Goal: Navigation & Orientation: Go to known website

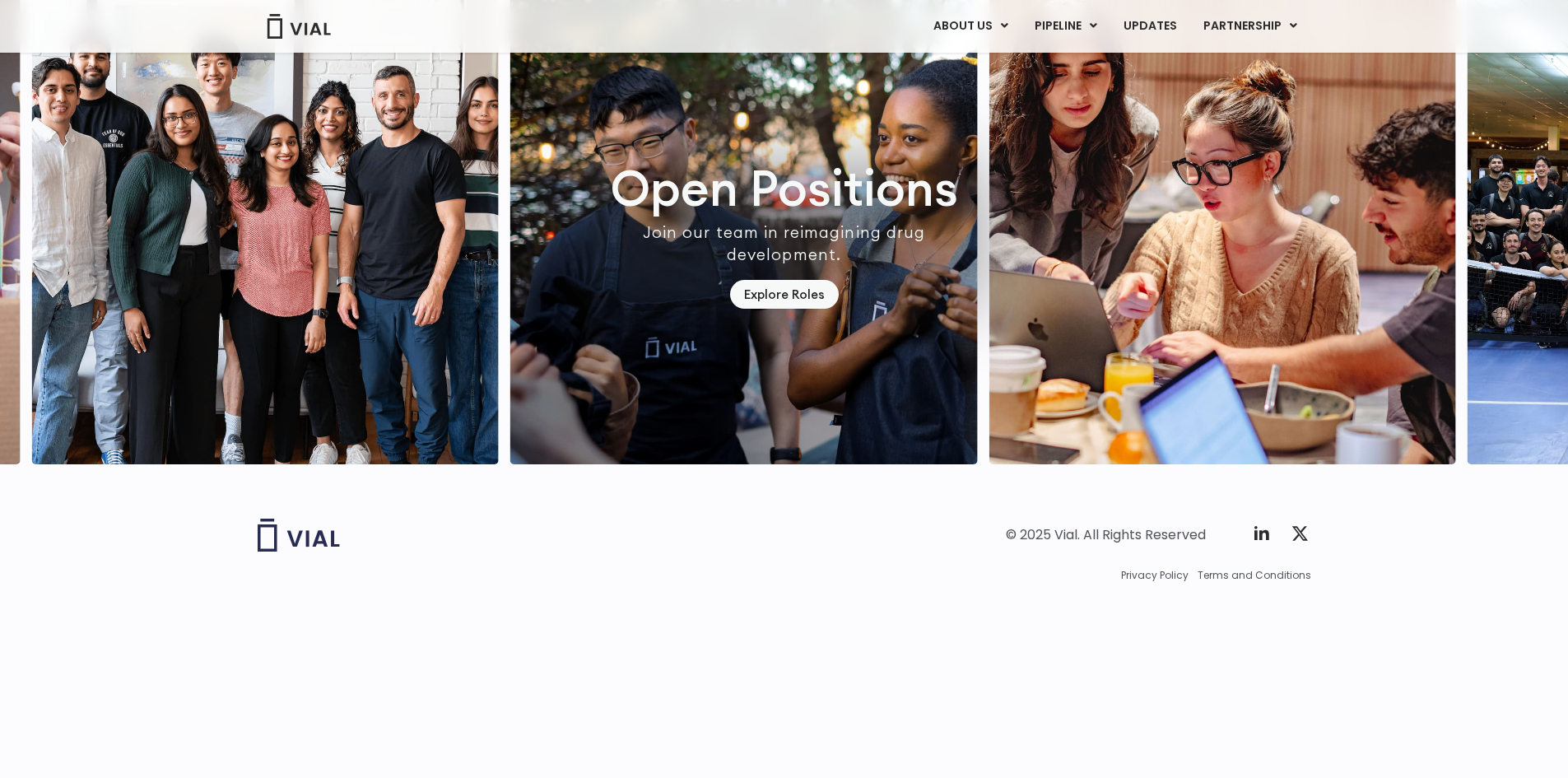
scroll to position [4684, 0]
click at [312, 552] on img at bounding box center [299, 534] width 83 height 33
